Goal: Find specific page/section: Find specific page/section

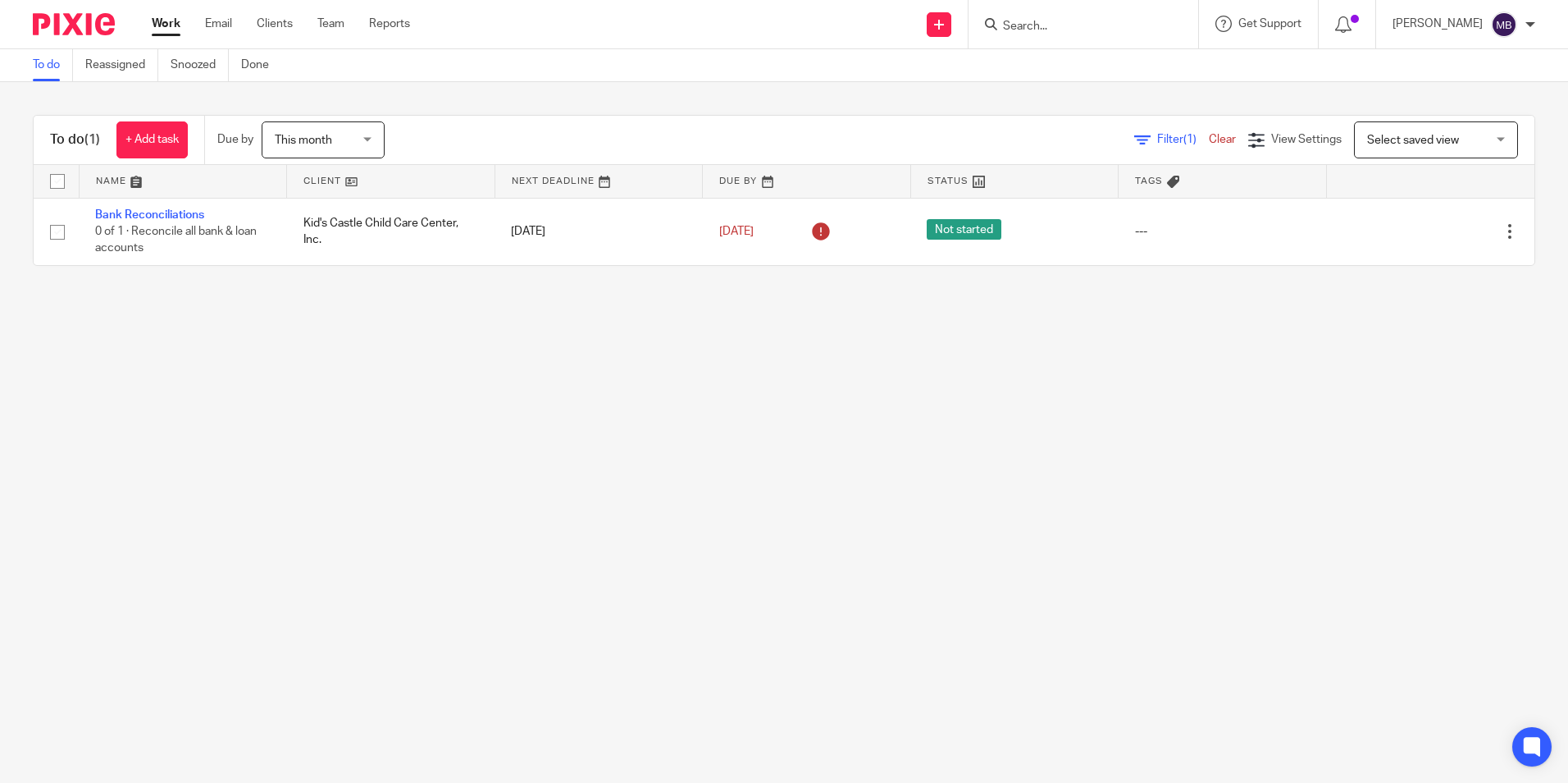
click at [1044, 17] on form at bounding box center [1088, 24] width 174 height 21
click at [1037, 33] on input "Search" at bounding box center [1075, 27] width 148 height 15
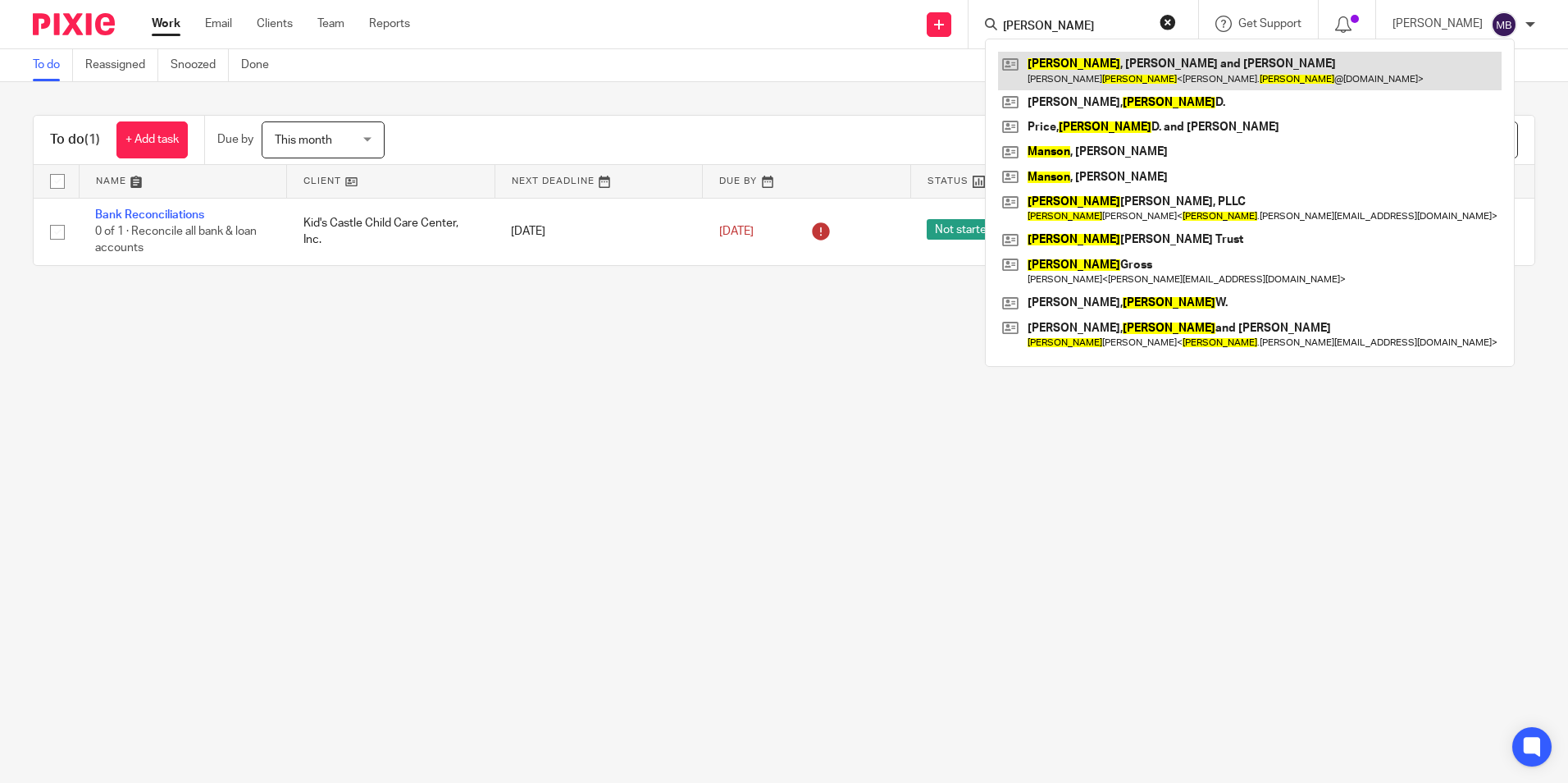
type input "mason"
click at [1109, 76] on link at bounding box center [1250, 70] width 504 height 37
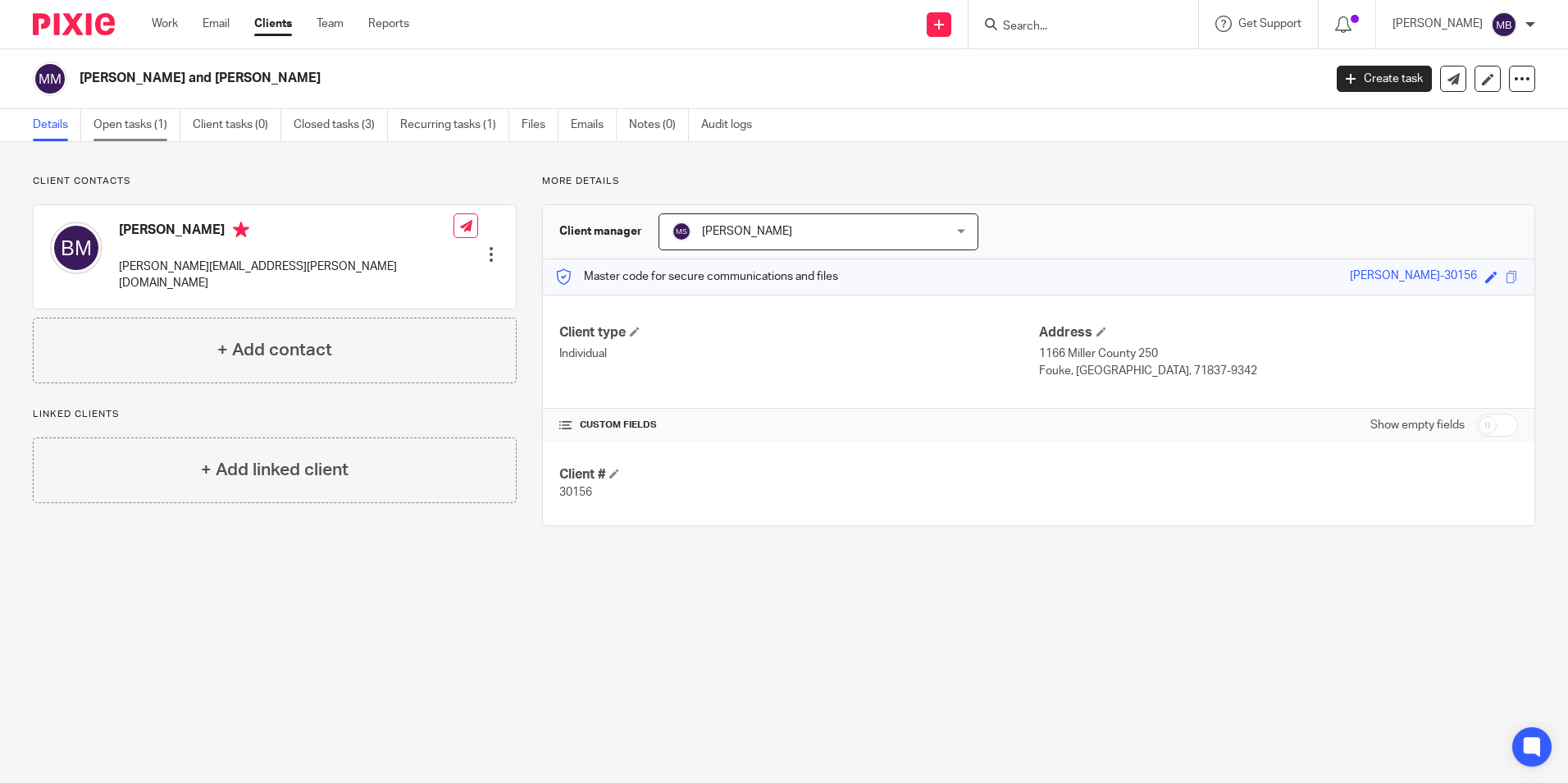
click at [130, 123] on link "Open tasks (1)" at bounding box center [137, 125] width 87 height 32
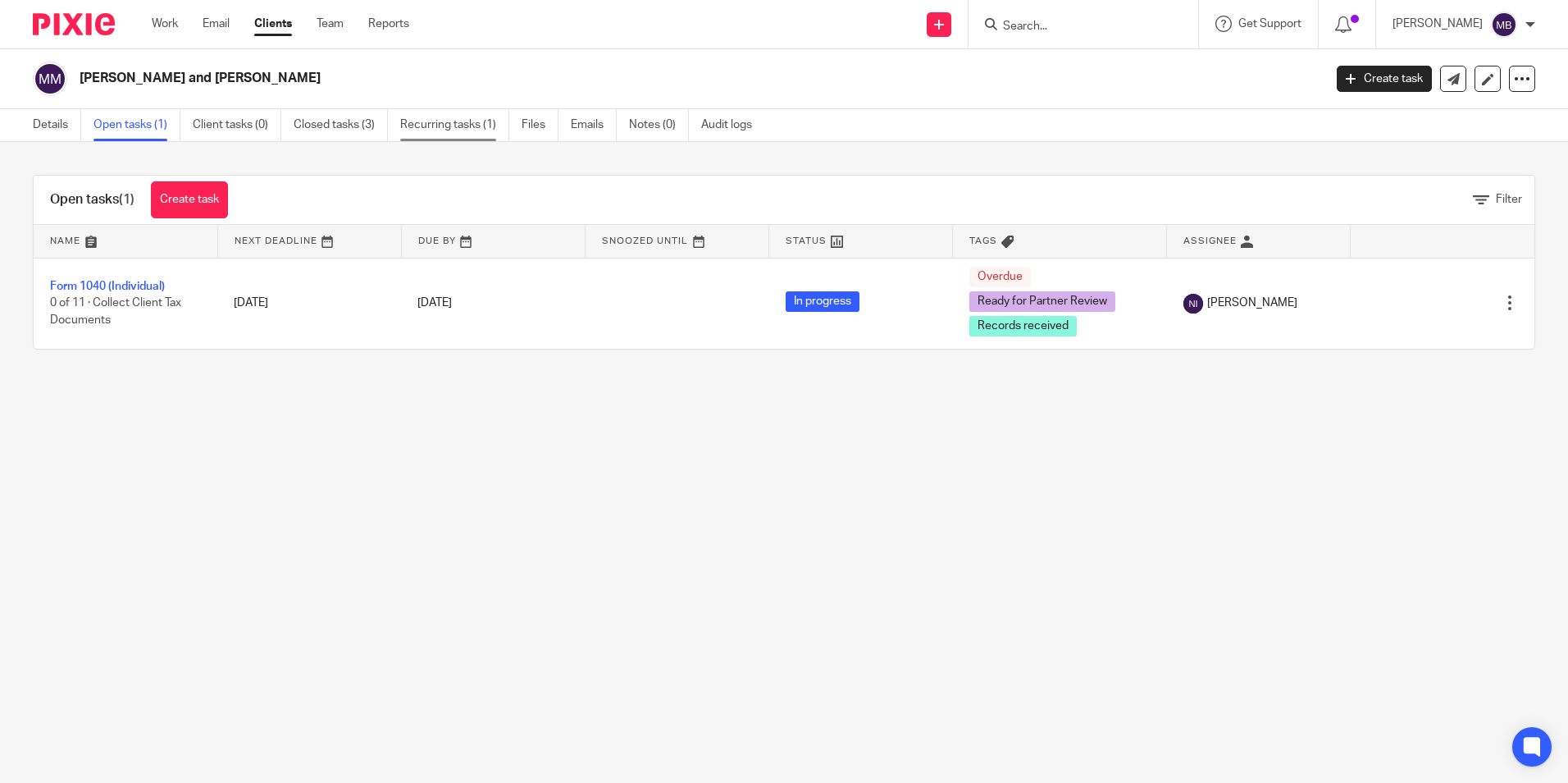
click at [447, 124] on link "Recurring tasks (1)" at bounding box center [454, 125] width 109 height 32
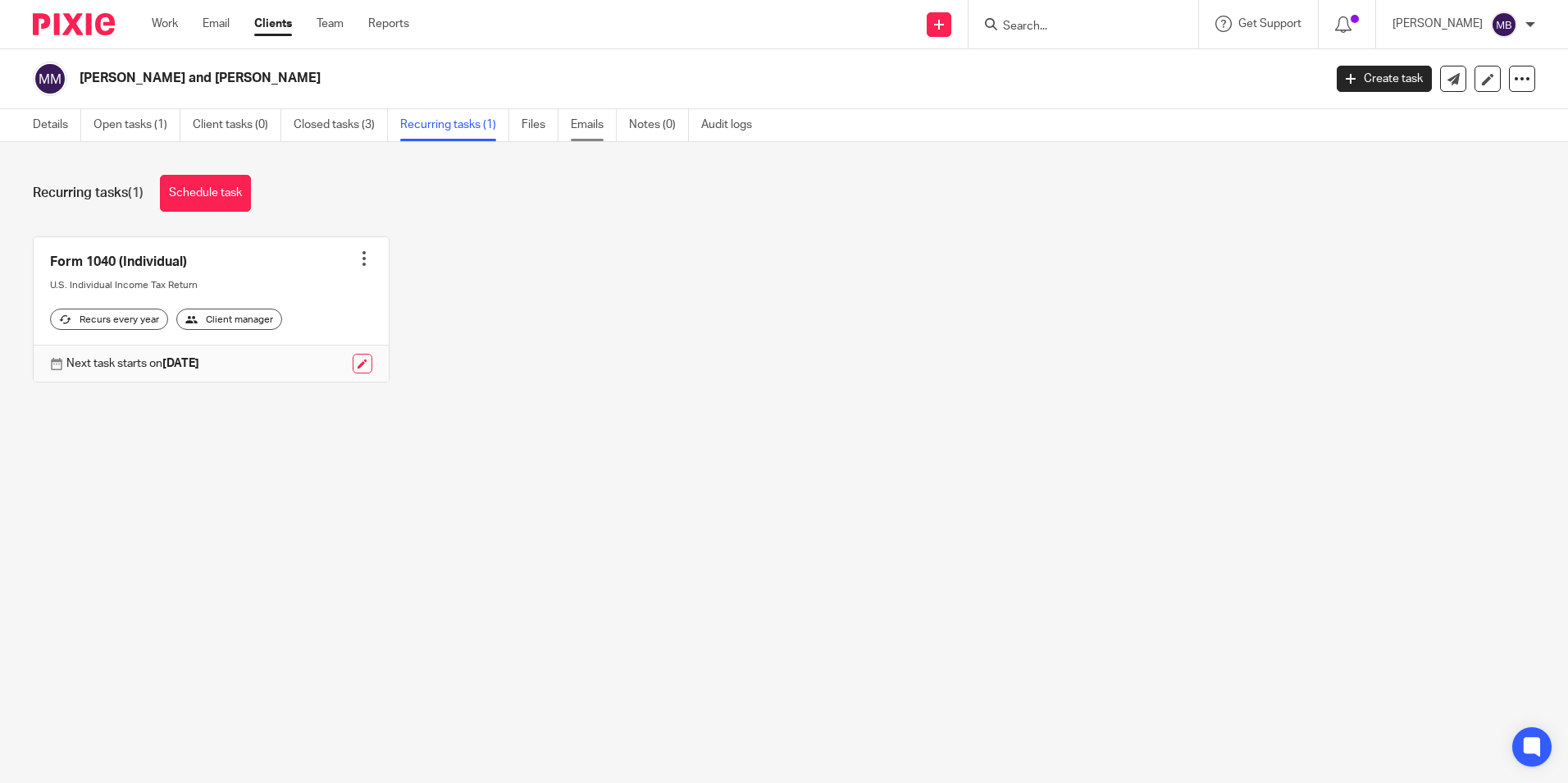
click at [598, 127] on link "Emails" at bounding box center [593, 125] width 46 height 32
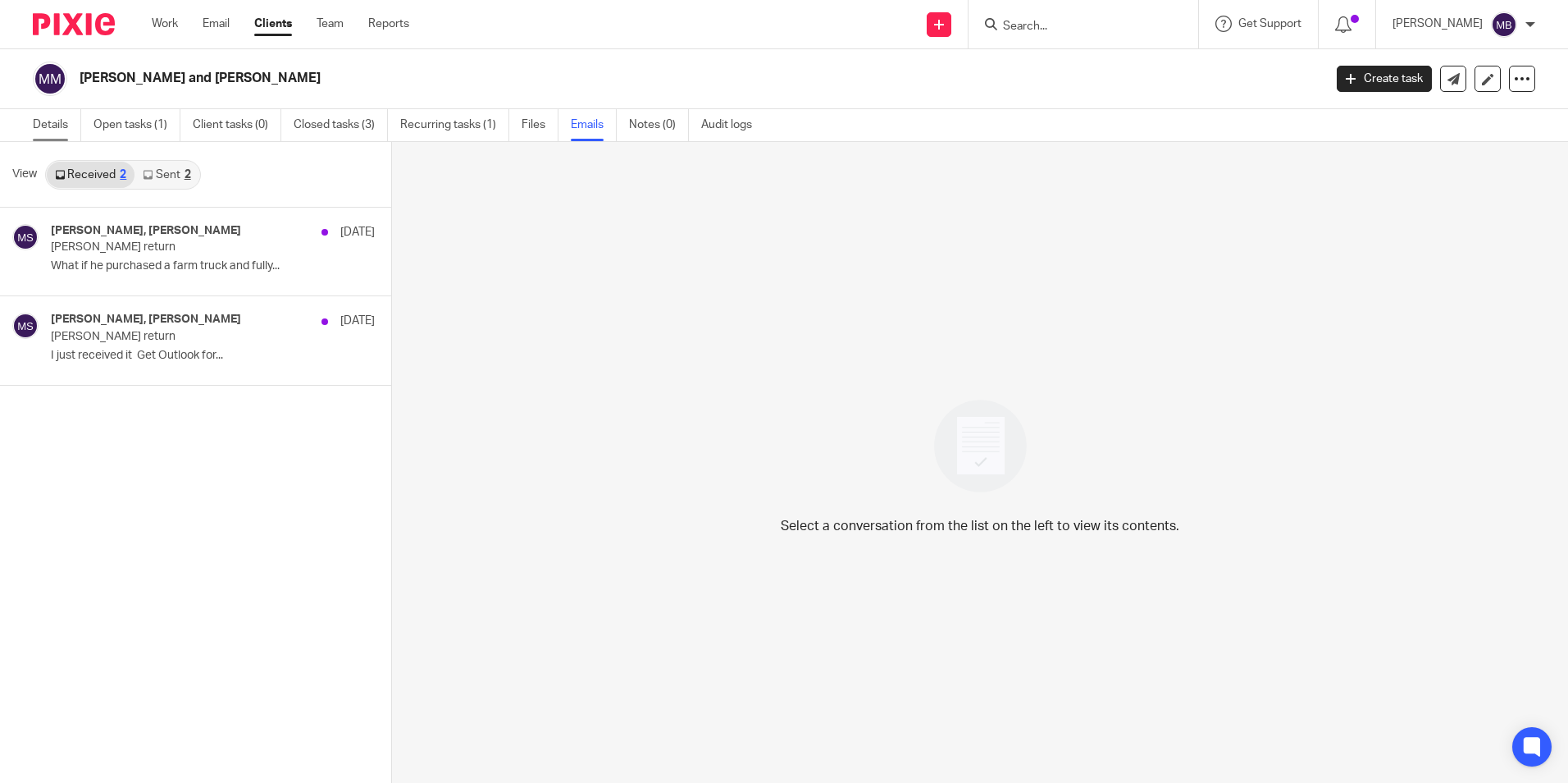
click at [37, 122] on link "Details" at bounding box center [56, 125] width 48 height 32
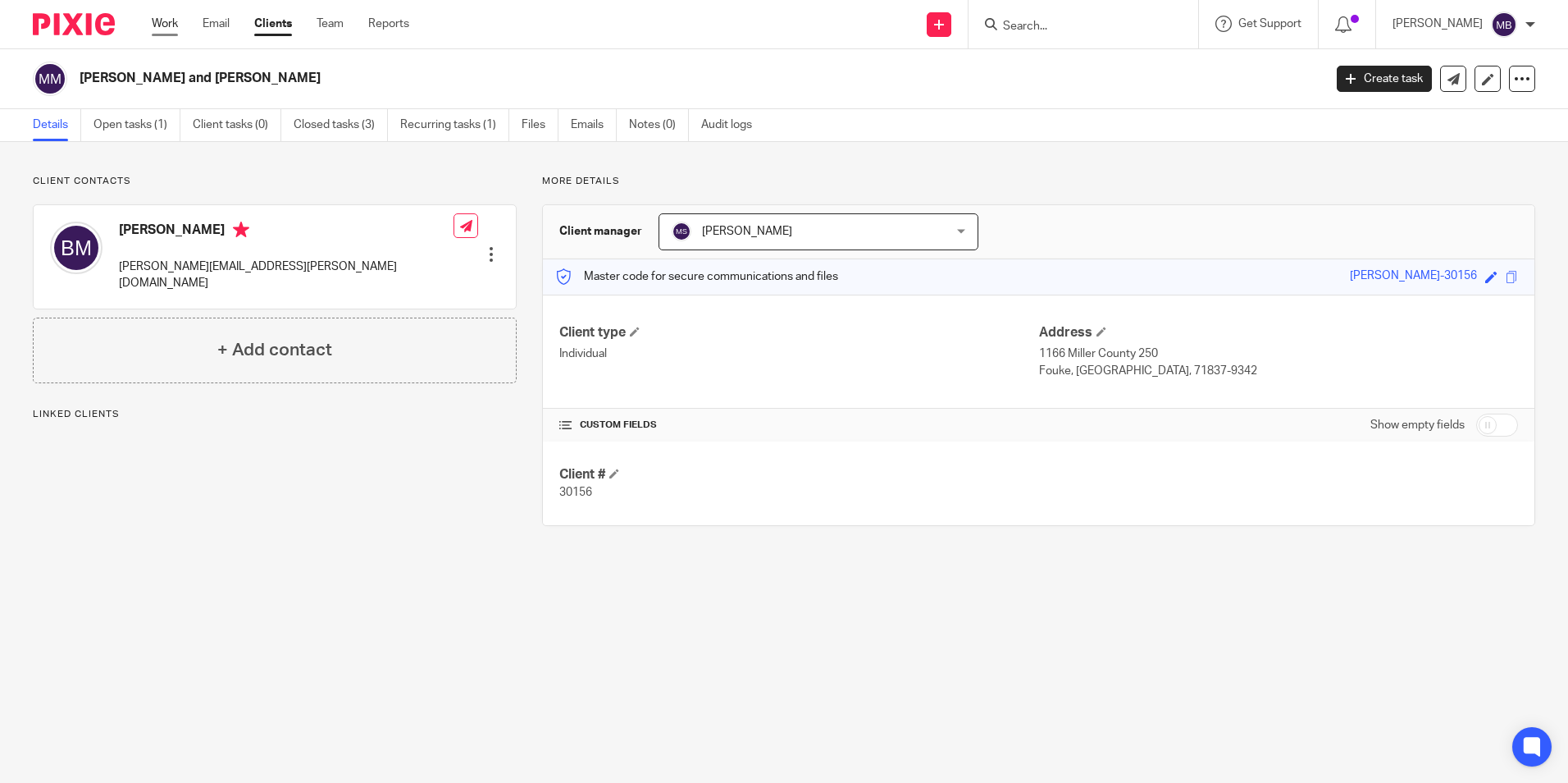
click at [168, 21] on link "Work" at bounding box center [165, 24] width 27 height 17
